Goal: Check status

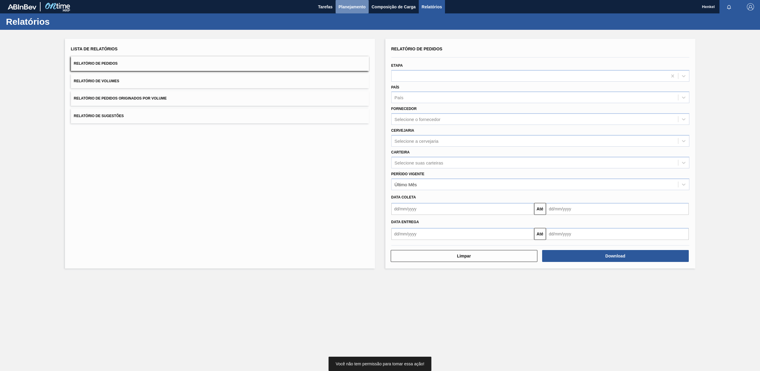
click at [349, 5] on span "Planejamento" at bounding box center [352, 6] width 27 height 7
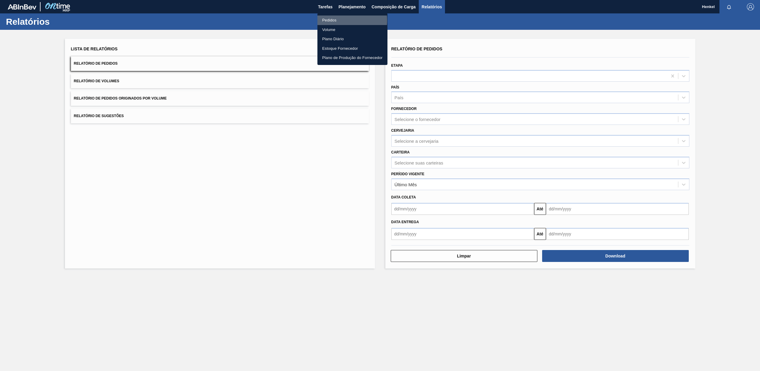
click at [330, 20] on li "Pedidos" at bounding box center [353, 21] width 70 height 10
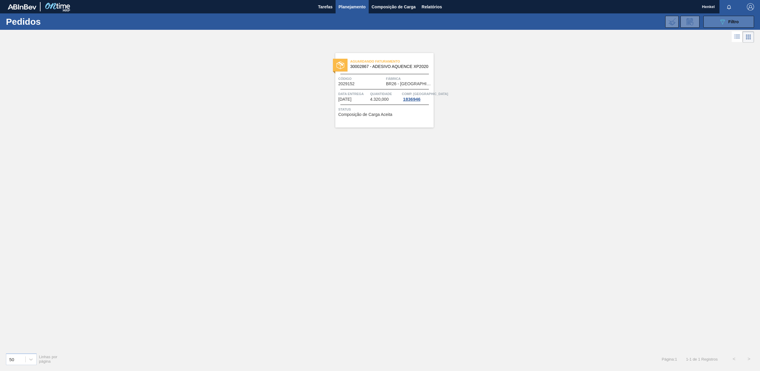
click at [728, 20] on div "089F7B8B-B2A5-4AFE-B5C0-19BA573D28AC Filtro" at bounding box center [729, 21] width 20 height 7
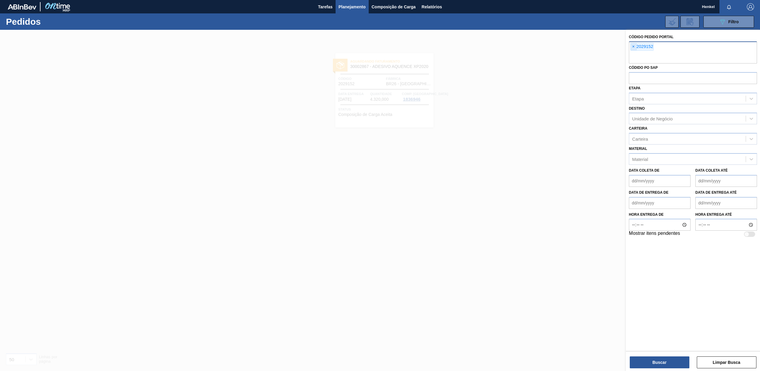
click at [634, 45] on span "×" at bounding box center [634, 46] width 6 height 7
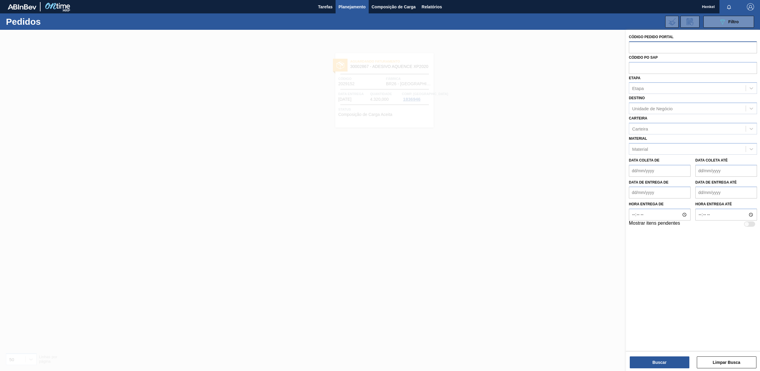
click at [635, 47] on input "text" at bounding box center [693, 46] width 128 height 11
paste input "2034523"
type input "2034523"
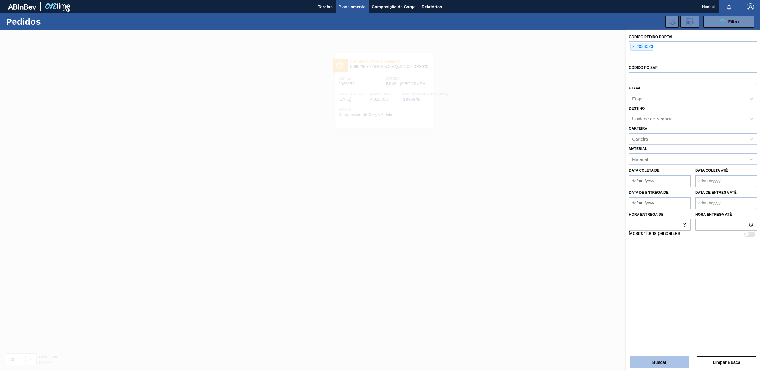
click at [658, 363] on button "Buscar" at bounding box center [660, 363] width 60 height 12
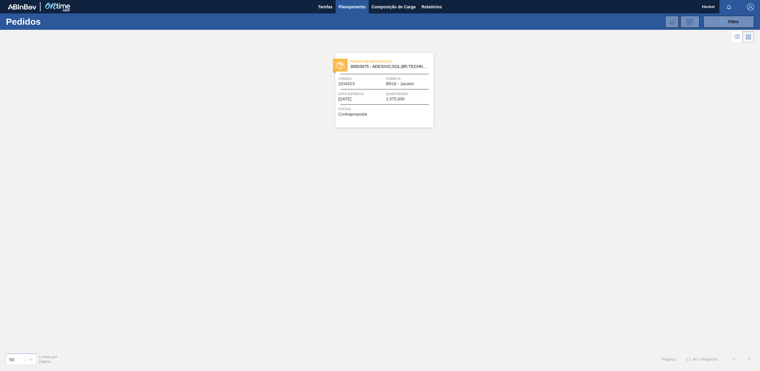
click at [356, 92] on span "Data entrega" at bounding box center [361, 94] width 46 height 6
